Goal: Information Seeking & Learning: Find specific fact

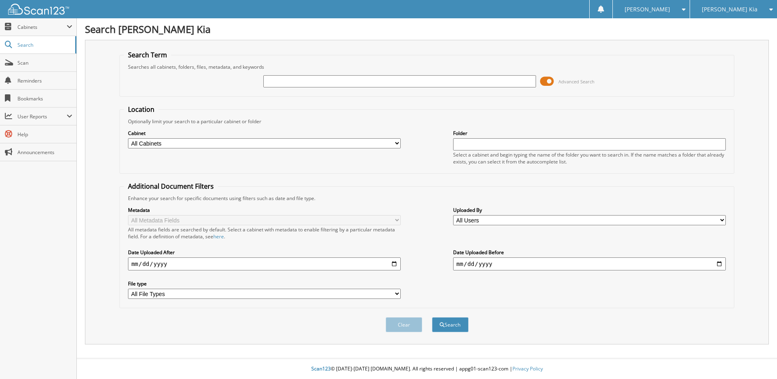
click at [339, 81] on input "text" at bounding box center [399, 81] width 273 height 12
paste input "221600CM"
type input "221600CM"
click at [432, 317] on button "Search" at bounding box center [450, 324] width 37 height 15
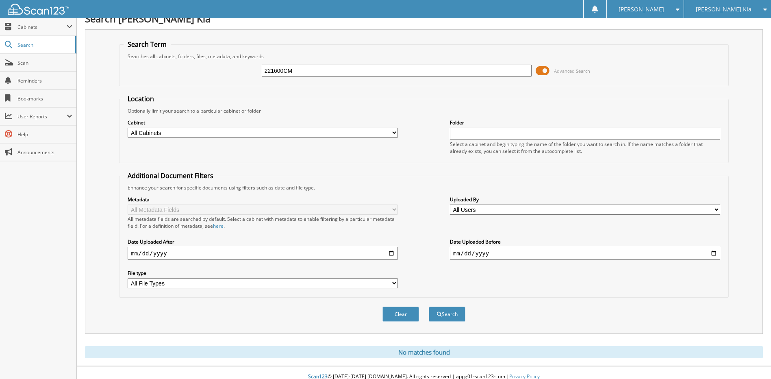
scroll to position [19, 0]
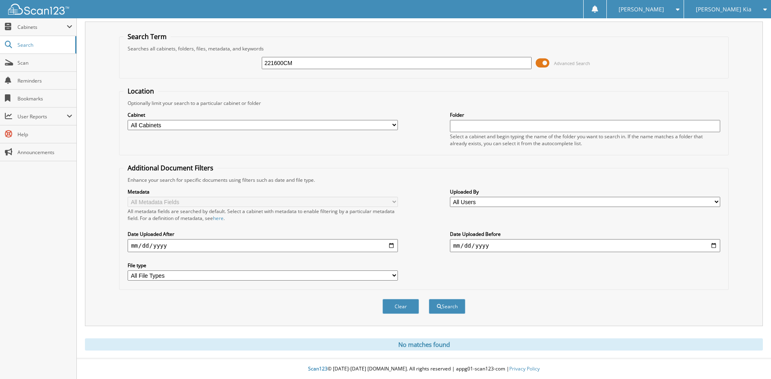
drag, startPoint x: 295, startPoint y: 60, endPoint x: 285, endPoint y: 59, distance: 10.6
click at [285, 59] on input "221600CM" at bounding box center [397, 63] width 270 height 12
type input "221600"
click at [429, 299] on button "Search" at bounding box center [447, 306] width 37 height 15
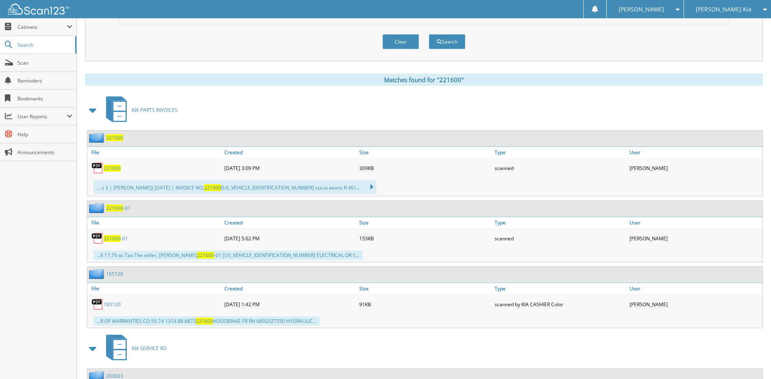
scroll to position [285, 0]
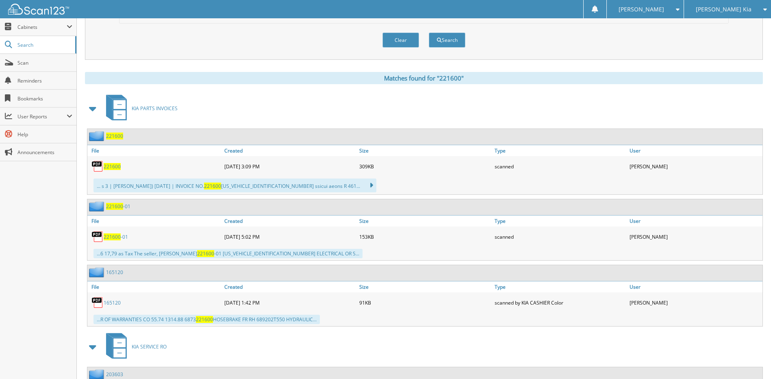
click at [118, 165] on span "221600" at bounding box center [112, 166] width 17 height 7
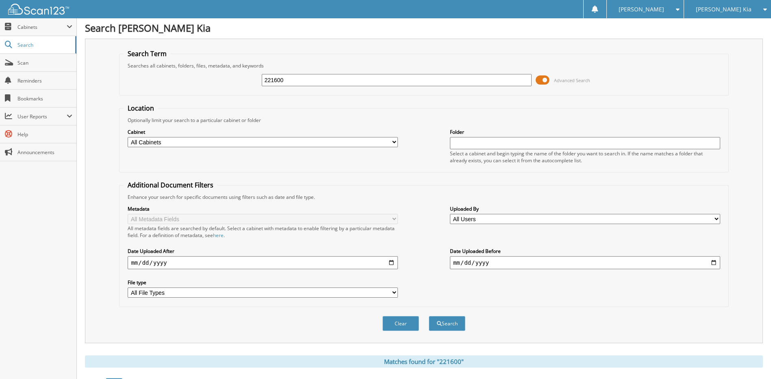
scroll to position [0, 0]
drag, startPoint x: 289, startPoint y: 82, endPoint x: 188, endPoint y: 94, distance: 101.5
click at [188, 94] on fieldset "Search Term Searches all cabinets, folders, files, metadata, and keywords 22160…" at bounding box center [423, 73] width 609 height 46
paste input "0895-01CM"
type input "220895-01CM"
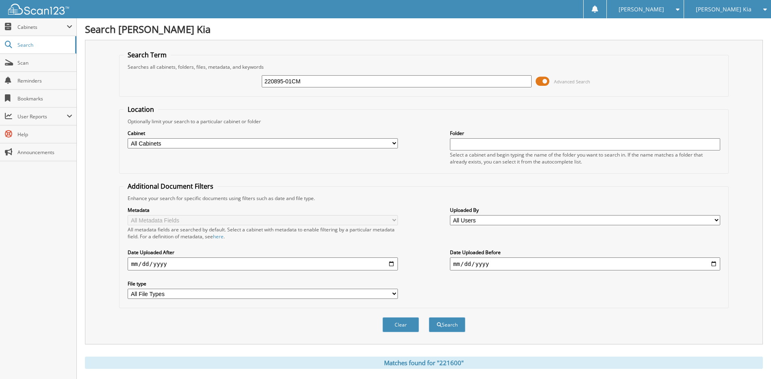
click at [548, 82] on span at bounding box center [543, 81] width 14 height 12
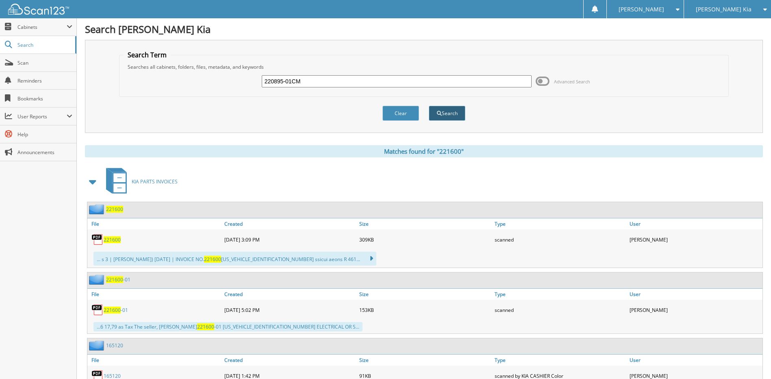
click at [451, 110] on button "Search" at bounding box center [447, 113] width 37 height 15
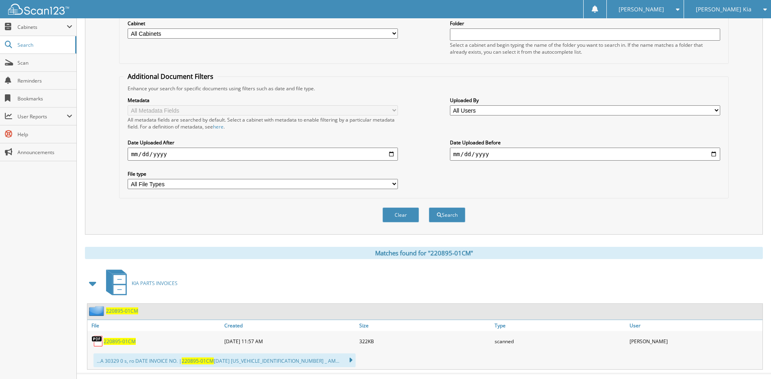
scroll to position [125, 0]
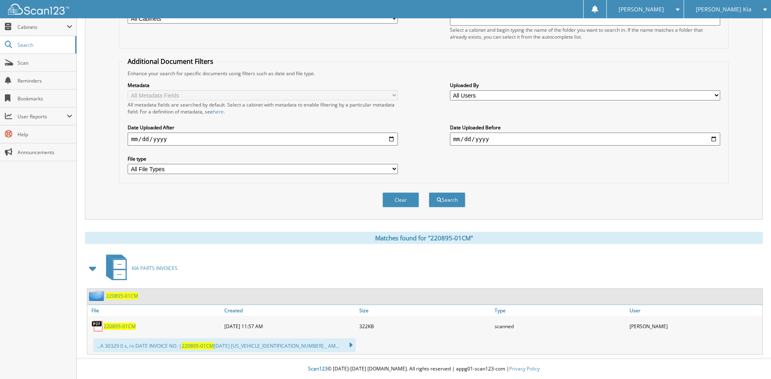
click at [123, 325] on span "220895-01CM" at bounding box center [120, 326] width 32 height 7
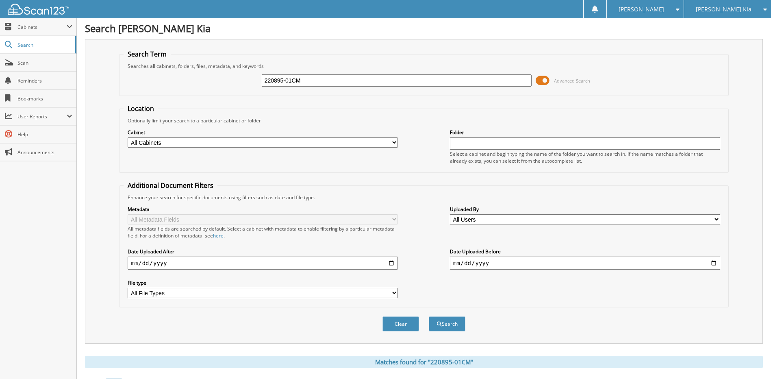
scroll to position [0, 0]
drag, startPoint x: 335, startPoint y: 82, endPoint x: 236, endPoint y: 85, distance: 98.9
click at [236, 85] on div "220895-01CM Advanced Search" at bounding box center [424, 81] width 601 height 22
type input "218871"
click at [429, 317] on button "Search" at bounding box center [447, 324] width 37 height 15
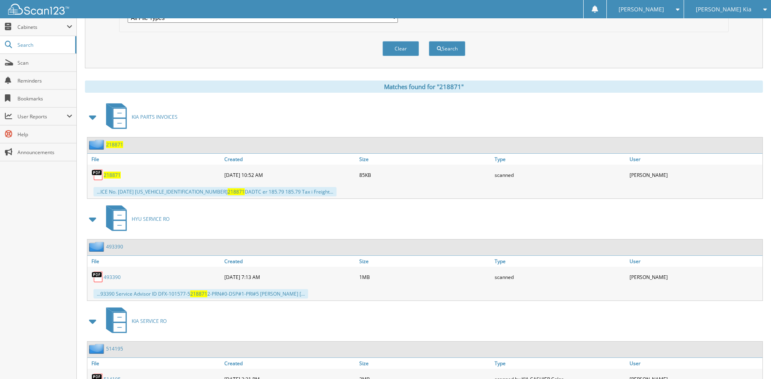
scroll to position [285, 0]
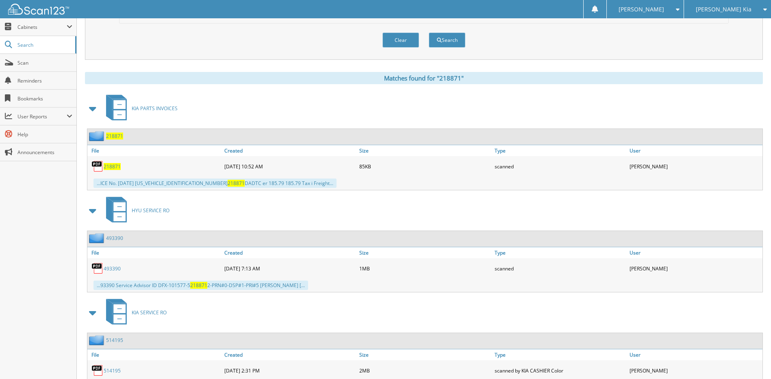
click at [117, 166] on span "218871" at bounding box center [112, 166] width 17 height 7
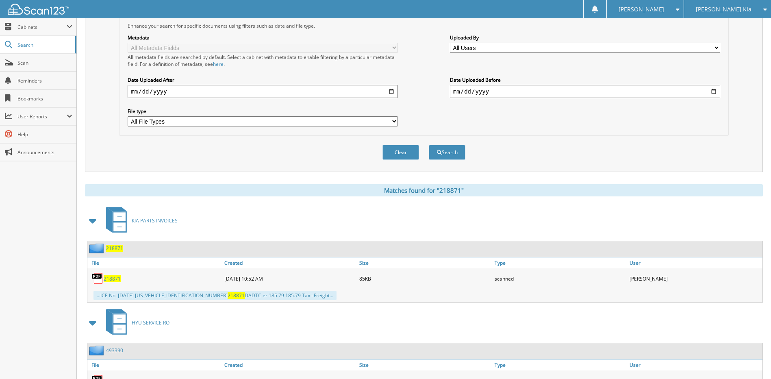
scroll to position [0, 0]
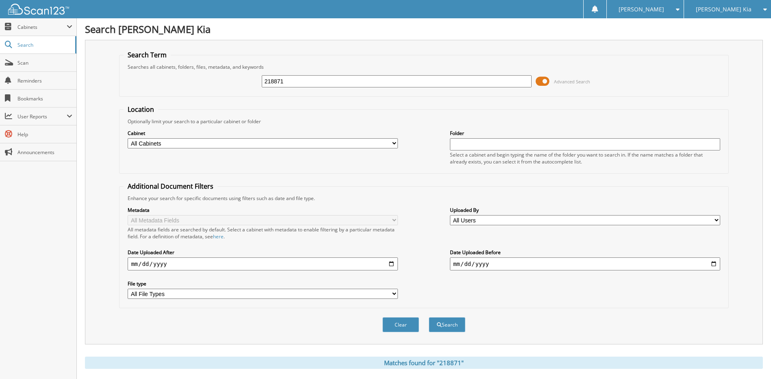
drag, startPoint x: 474, startPoint y: 83, endPoint x: 246, endPoint y: 83, distance: 228.1
click at [246, 83] on div "218871 Advanced Search" at bounding box center [424, 81] width 601 height 22
click at [277, 80] on input "text" at bounding box center [397, 81] width 270 height 12
paste input "221765-01"
type input "221765-01"
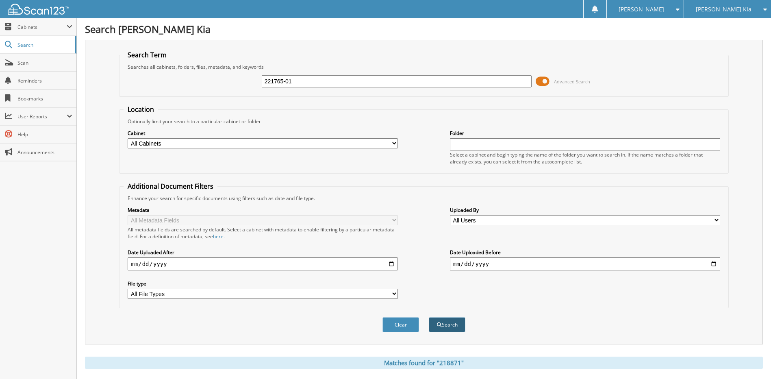
click at [441, 325] on button "Search" at bounding box center [447, 324] width 37 height 15
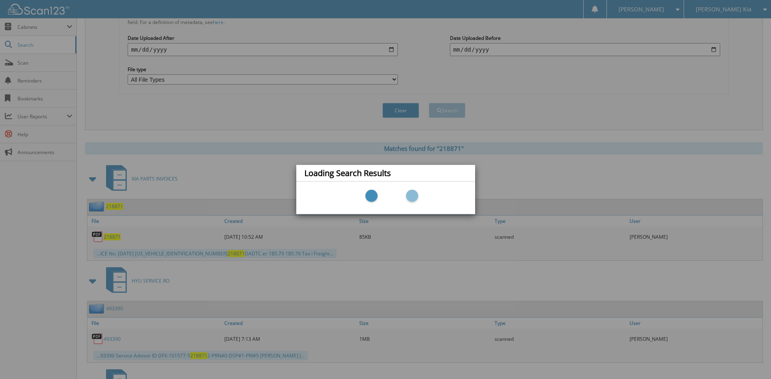
scroll to position [244, 0]
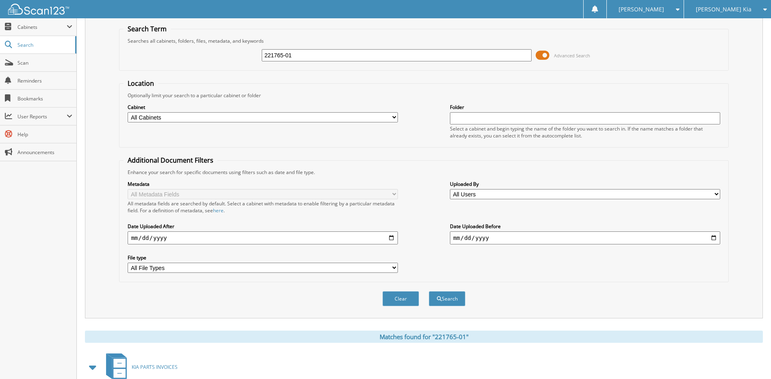
scroll to position [121, 0]
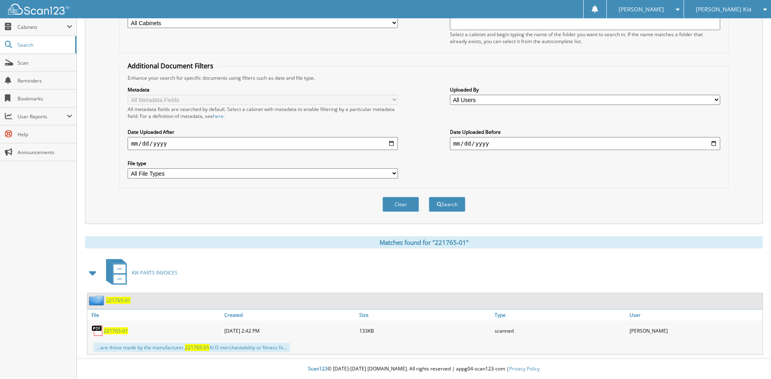
click at [111, 331] on span "221765-01" at bounding box center [116, 330] width 24 height 7
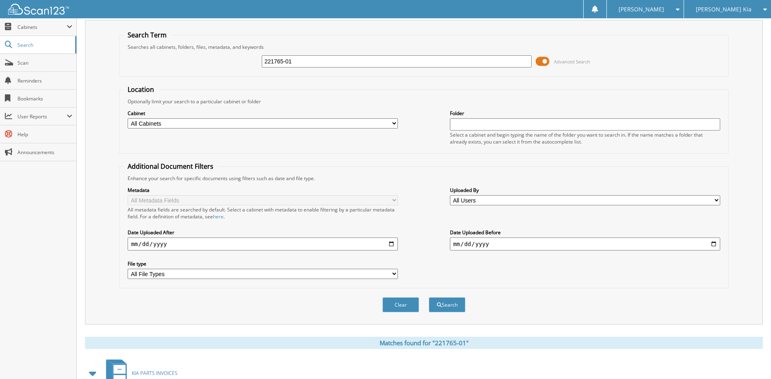
scroll to position [0, 0]
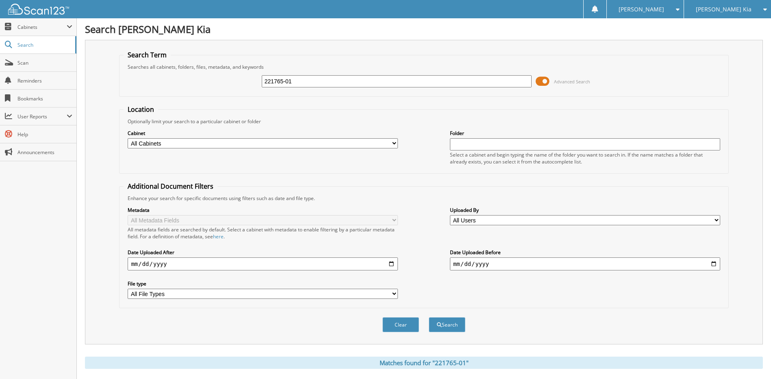
drag, startPoint x: 375, startPoint y: 82, endPoint x: 259, endPoint y: 81, distance: 115.9
click at [259, 81] on div "221765-01 Advanced Search" at bounding box center [424, 81] width 601 height 22
paste input "2576"
type input "222576-01"
click at [429, 317] on button "Search" at bounding box center [447, 324] width 37 height 15
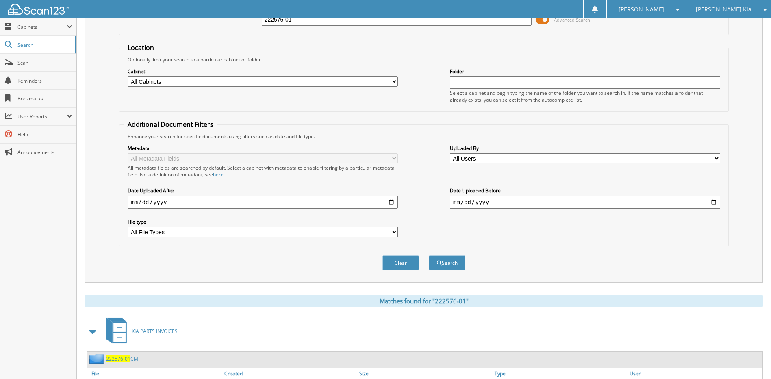
scroll to position [191, 0]
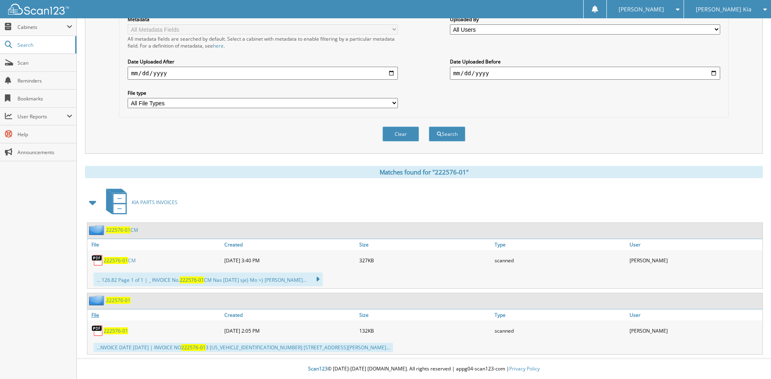
drag, startPoint x: 115, startPoint y: 295, endPoint x: 115, endPoint y: 310, distance: 15.0
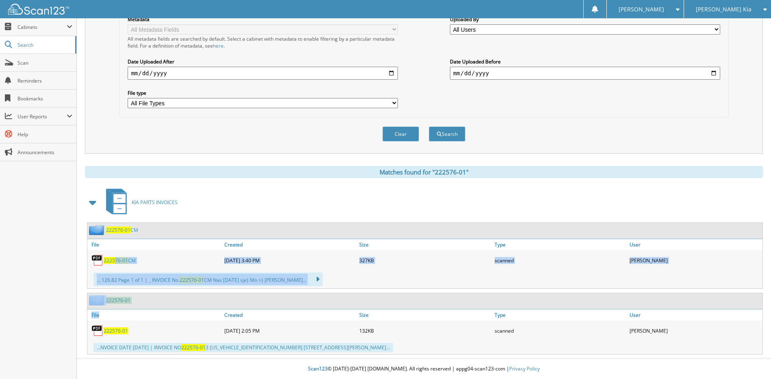
drag, startPoint x: 115, startPoint y: 310, endPoint x: 113, endPoint y: 332, distance: 22.1
click at [113, 332] on span "222576-01" at bounding box center [116, 330] width 24 height 7
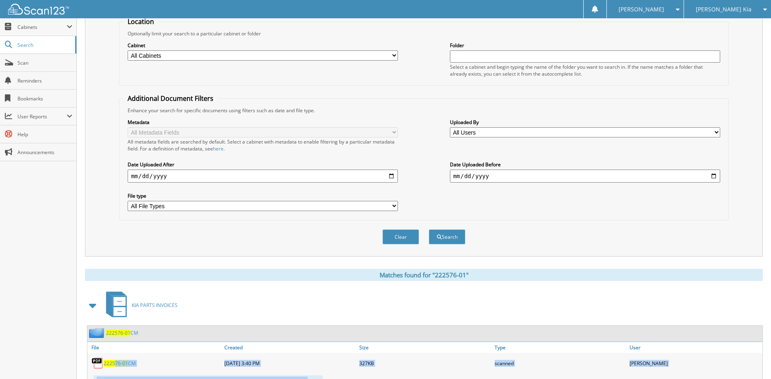
scroll to position [0, 0]
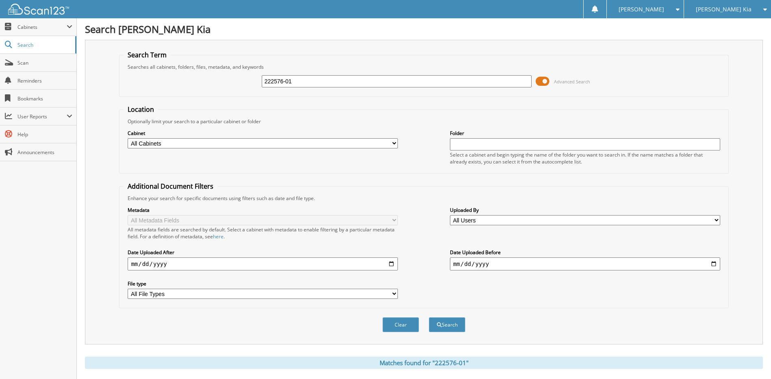
drag, startPoint x: 324, startPoint y: 84, endPoint x: 242, endPoint y: 87, distance: 82.6
click at [242, 87] on div "222576-01 Advanced Search" at bounding box center [424, 81] width 601 height 22
click at [439, 324] on span "submit" at bounding box center [439, 324] width 5 height 5
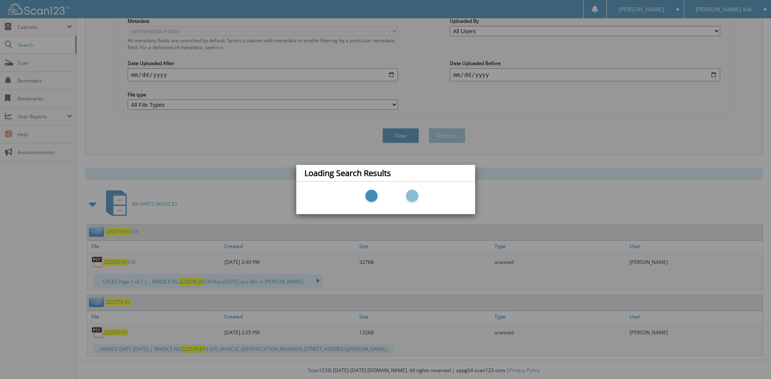
scroll to position [191, 0]
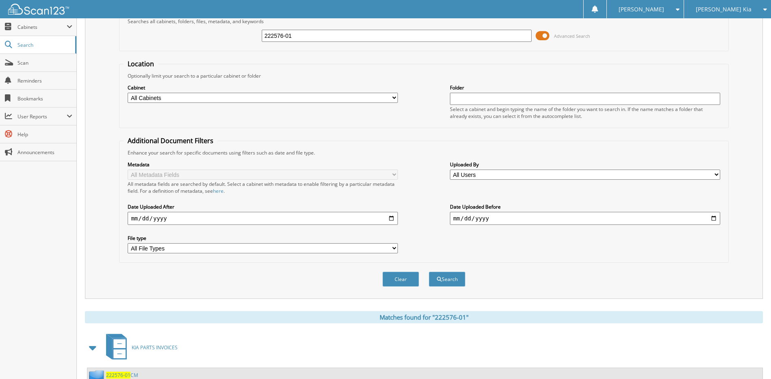
scroll to position [191, 0]
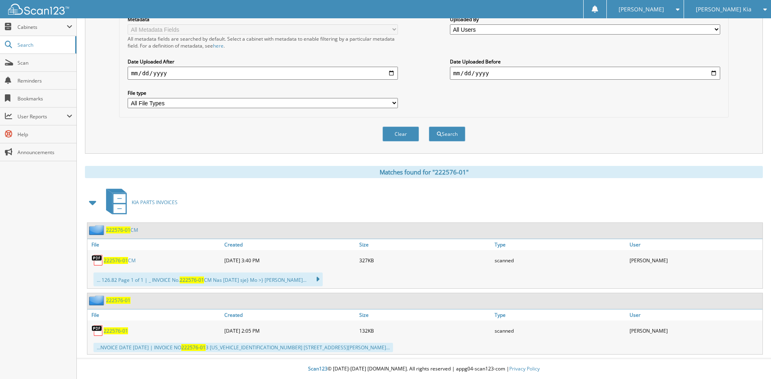
click at [115, 328] on span "222576-01" at bounding box center [116, 330] width 24 height 7
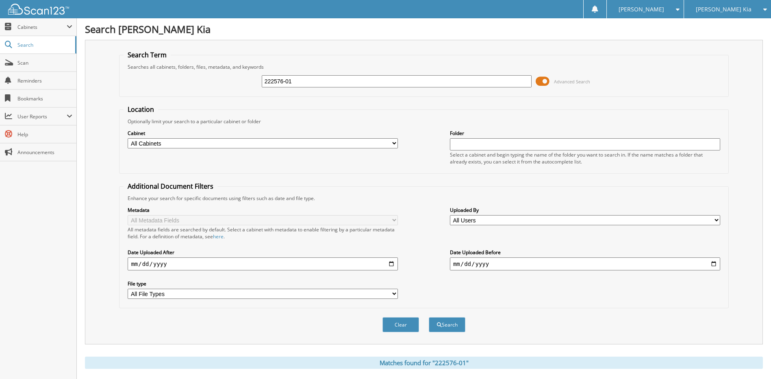
drag, startPoint x: 342, startPoint y: 78, endPoint x: 253, endPoint y: 78, distance: 89.0
click at [253, 78] on div "222576-01 Advanced Search" at bounding box center [424, 81] width 601 height 22
paste input "18937-01CM"
type input "218937-01CM"
click at [440, 323] on span "submit" at bounding box center [439, 324] width 5 height 5
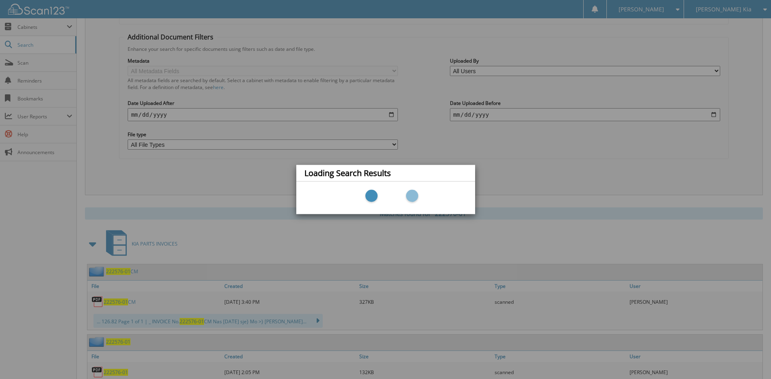
scroll to position [191, 0]
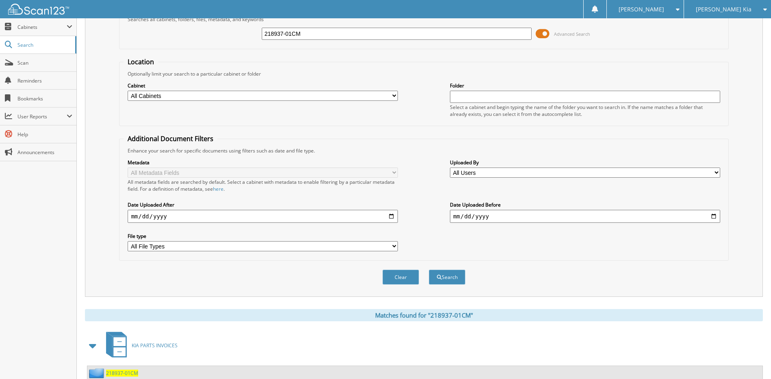
scroll to position [125, 0]
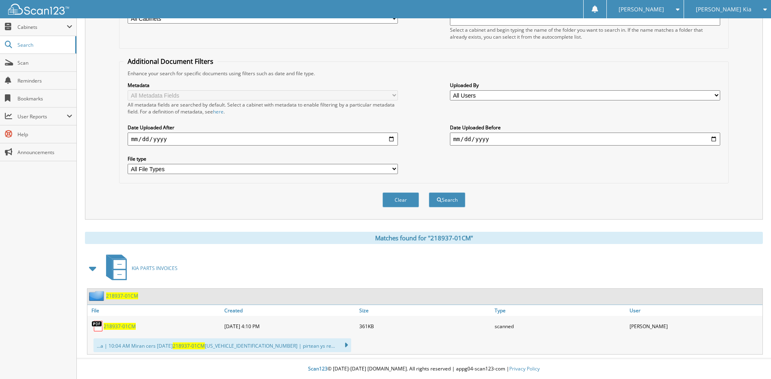
click at [118, 327] on span "218937-01CM" at bounding box center [120, 326] width 32 height 7
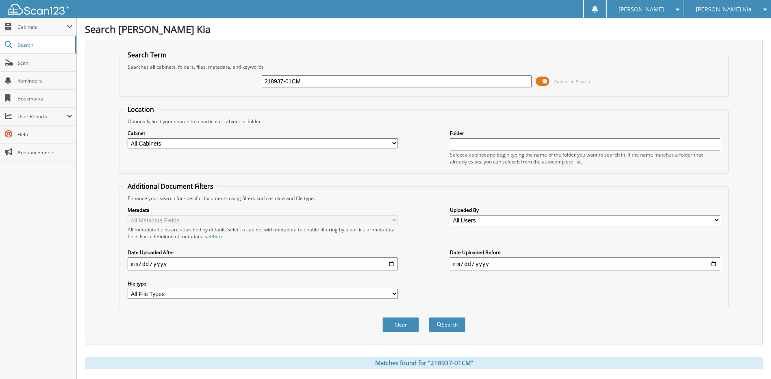
drag, startPoint x: 307, startPoint y: 83, endPoint x: 257, endPoint y: 83, distance: 50.8
click at [257, 83] on div "218937-01CM Advanced Search" at bounding box center [424, 81] width 601 height 22
paste input "22350-01"
type input "222350-01"
click at [453, 322] on button "Search" at bounding box center [447, 324] width 37 height 15
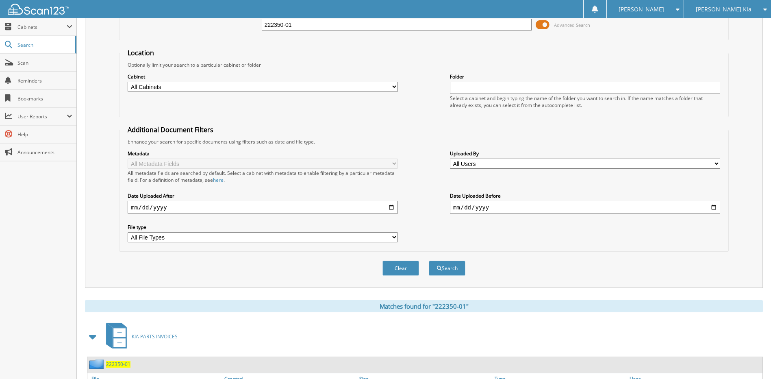
scroll to position [121, 0]
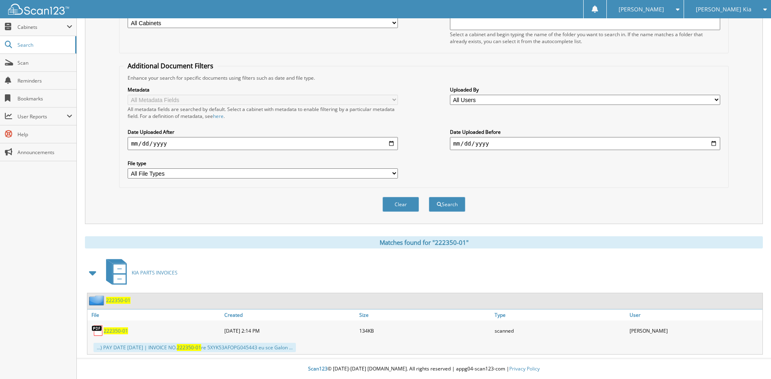
click at [115, 333] on span "222350-01" at bounding box center [116, 330] width 24 height 7
